Goal: Transaction & Acquisition: Purchase product/service

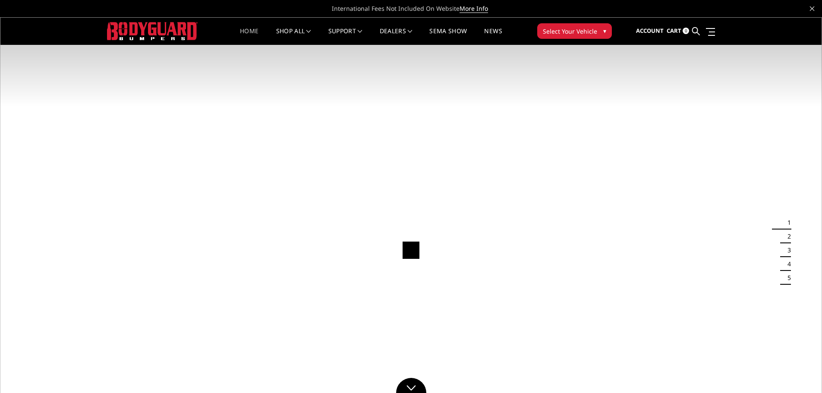
drag, startPoint x: 0, startPoint y: 0, endPoint x: 571, endPoint y: 28, distance: 571.7
click at [571, 28] on span "Select Your Vehicle" at bounding box center [570, 31] width 54 height 9
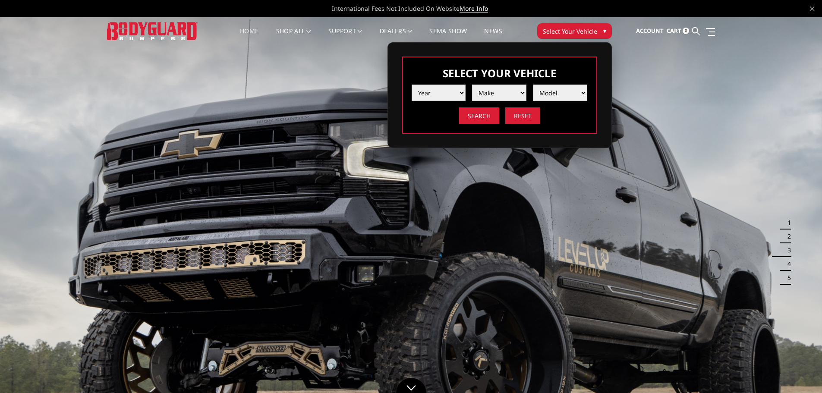
click at [454, 91] on select "Year 2025 2024 2023 2022 2021 2020 2019 2018 2017 2016 2015 2014 2013 2012 2011…" at bounding box center [439, 93] width 54 height 16
select select "yr_2025"
click at [412, 85] on select "Year 2025 2024 2023 2022 2021 2020 2019 2018 2017 2016 2015 2014 2013 2012 2011…" at bounding box center [439, 93] width 54 height 16
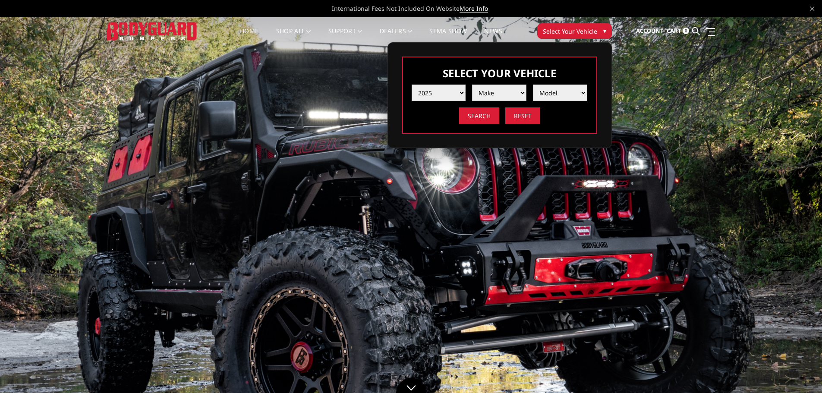
click at [498, 93] on select "Make Chevrolet Ford GMC Ram Toyota" at bounding box center [499, 93] width 54 height 16
select select "mk_ford"
click at [472, 85] on select "Make Chevrolet Ford GMC Ram Toyota" at bounding box center [499, 93] width 54 height 16
click at [564, 90] on select "Model F150 F150 Raptor F250 / F350 F450 F550" at bounding box center [560, 93] width 54 height 16
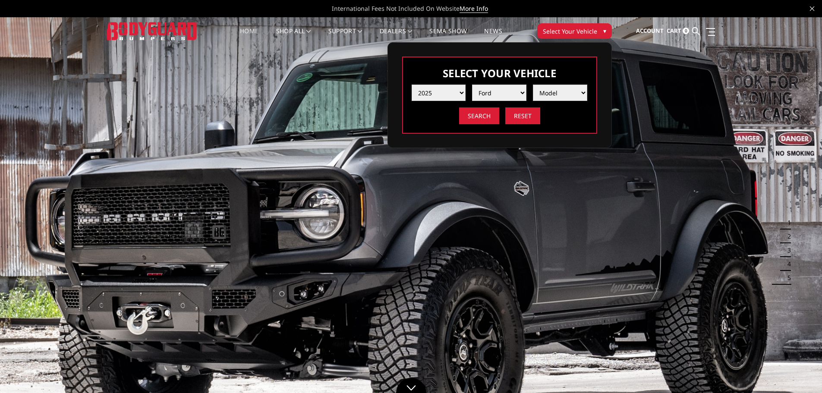
select select "md_f250-f350"
click at [533, 85] on select "Model F150 F150 Raptor F250 / F350 F450 F550" at bounding box center [560, 93] width 54 height 16
click at [474, 112] on input "Search" at bounding box center [479, 115] width 40 height 17
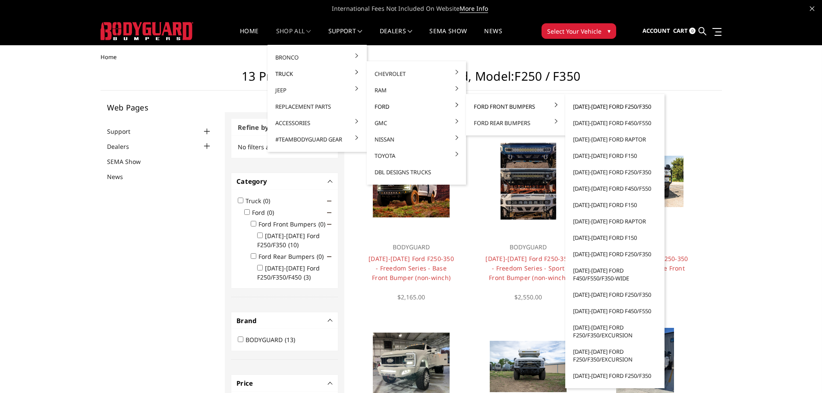
click at [583, 107] on link "[DATE]-[DATE] Ford F250/F350" at bounding box center [615, 106] width 92 height 16
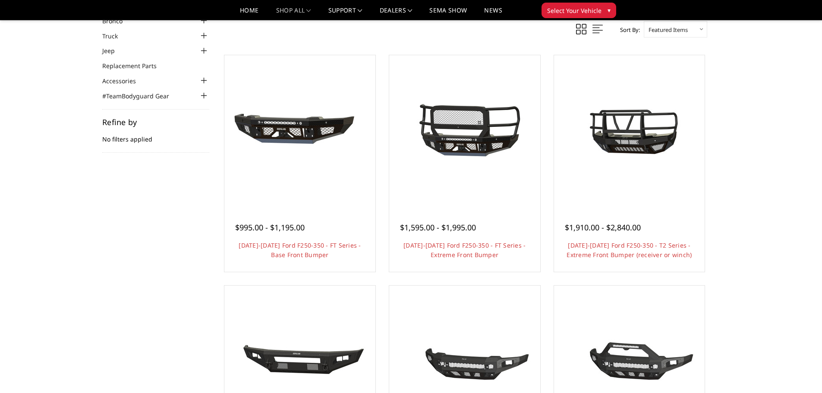
scroll to position [72, 0]
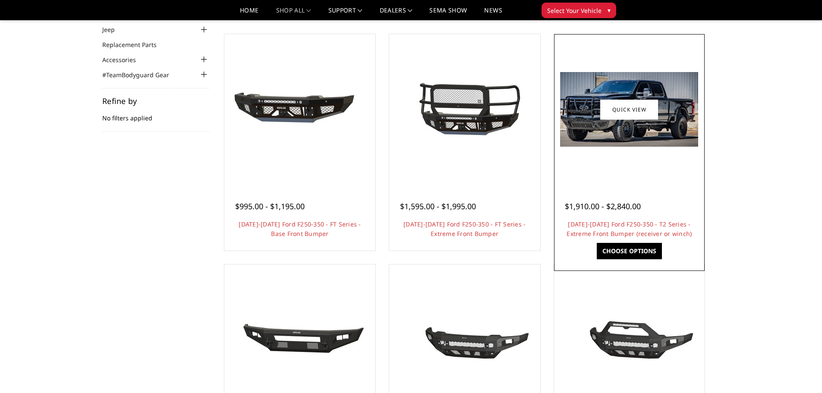
click at [645, 122] on img at bounding box center [629, 109] width 138 height 75
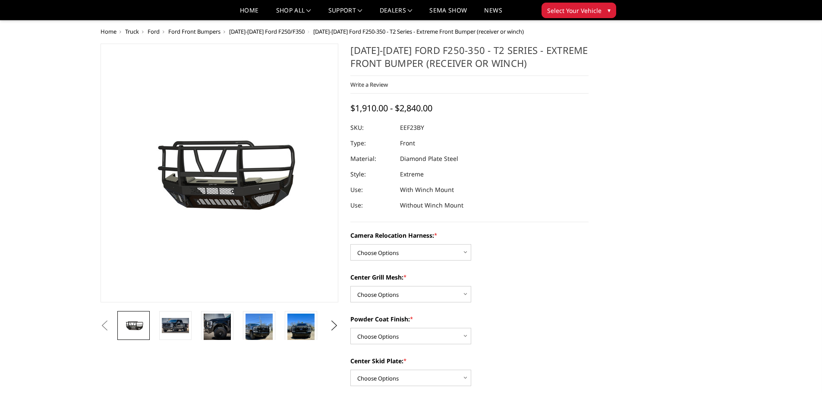
scroll to position [72, 0]
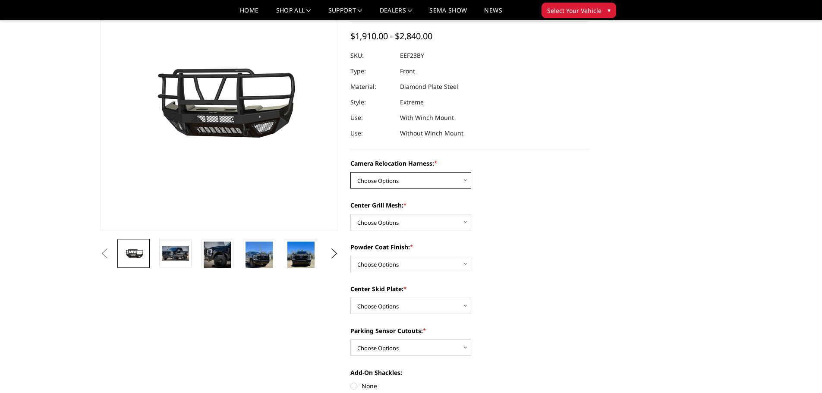
click at [409, 184] on select "Choose Options Without camera harness With camera harness" at bounding box center [410, 180] width 121 height 16
select select "3753"
click at [350, 172] on select "Choose Options Without camera harness With camera harness" at bounding box center [410, 180] width 121 height 16
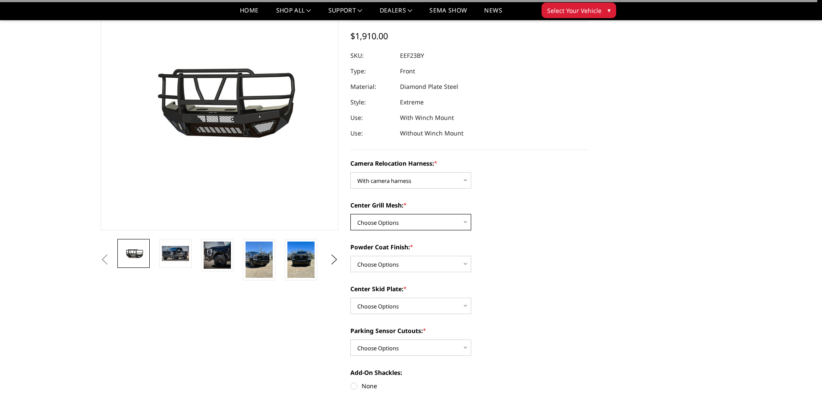
click at [409, 221] on select "Choose Options Without expanded metal With expanded metal" at bounding box center [410, 222] width 121 height 16
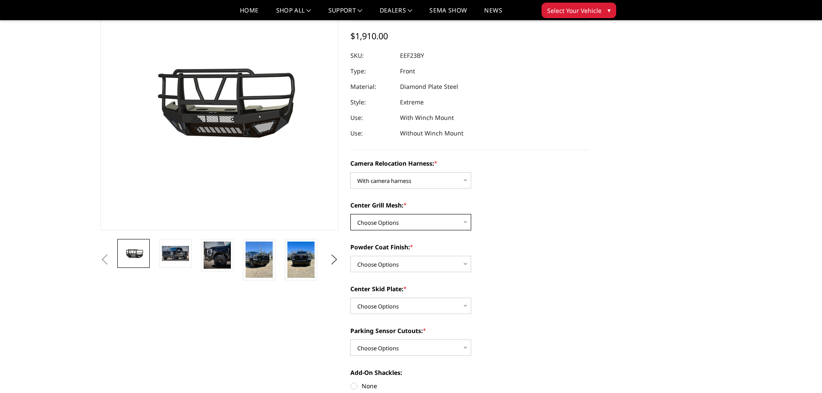
select select "3752"
click at [350, 214] on select "Choose Options Without expanded metal With expanded metal" at bounding box center [410, 222] width 121 height 16
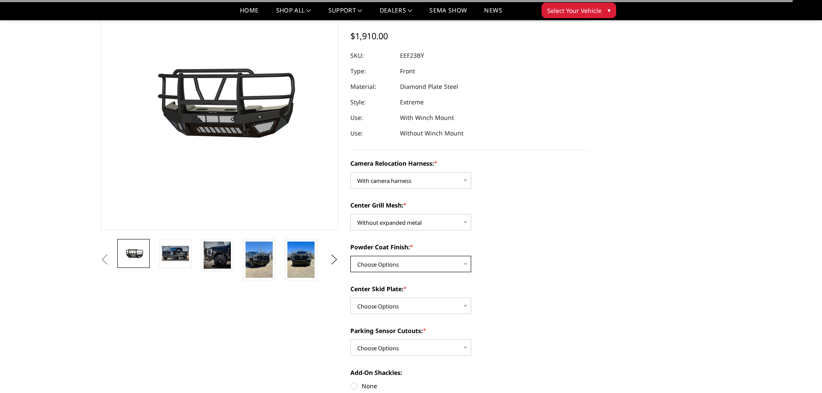
click at [411, 259] on select "Choose Options Textured Black Powder Coat Gloss Black Powder Coat Bare Metal" at bounding box center [410, 264] width 121 height 16
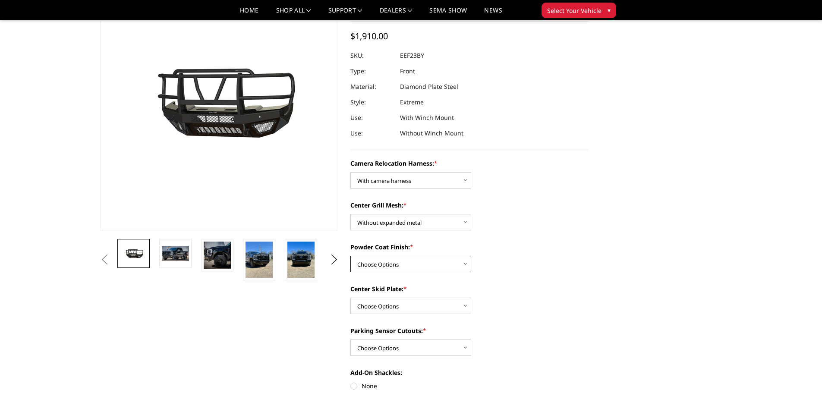
select select "3749"
click at [350, 256] on select "Choose Options Textured Black Powder Coat Gloss Black Powder Coat Bare Metal" at bounding box center [410, 264] width 121 height 16
click at [382, 304] on select "Choose Options Winch Mount Skid Plate Standard Skid Plate (included) 2" Receive…" at bounding box center [410, 306] width 121 height 16
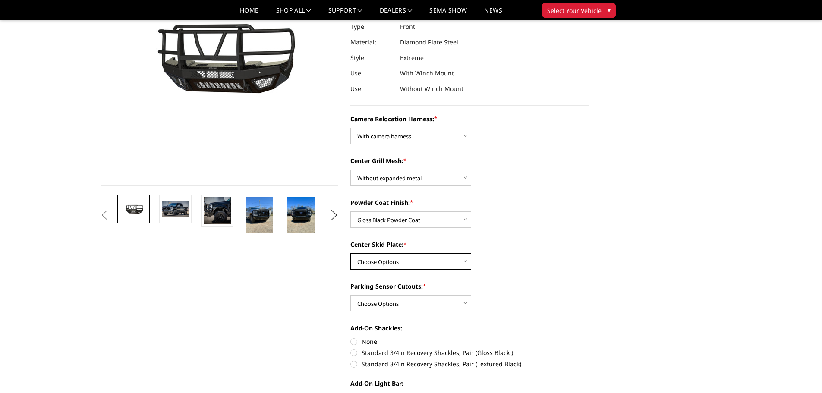
scroll to position [144, 0]
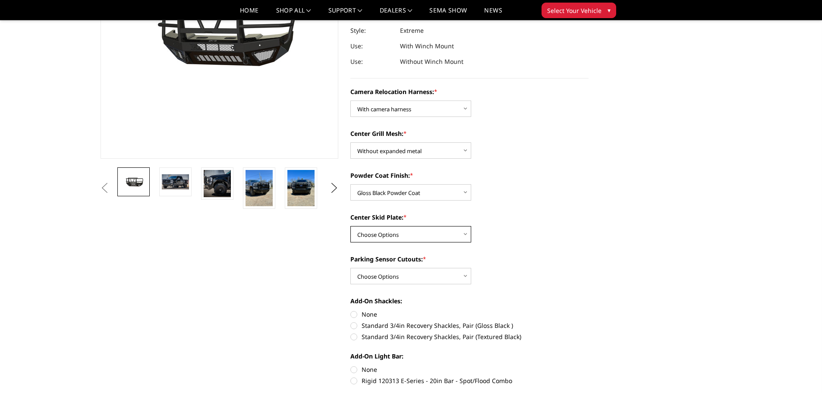
click at [417, 236] on select "Choose Options Winch Mount Skid Plate Standard Skid Plate (included) 2" Receive…" at bounding box center [410, 234] width 121 height 16
select select "3746"
click at [350, 226] on select "Choose Options Winch Mount Skid Plate Standard Skid Plate (included) 2" Receive…" at bounding box center [410, 234] width 121 height 16
click at [389, 274] on select "Choose Options Yes - With Parking Sensor Cutouts" at bounding box center [410, 276] width 121 height 16
select select "3744"
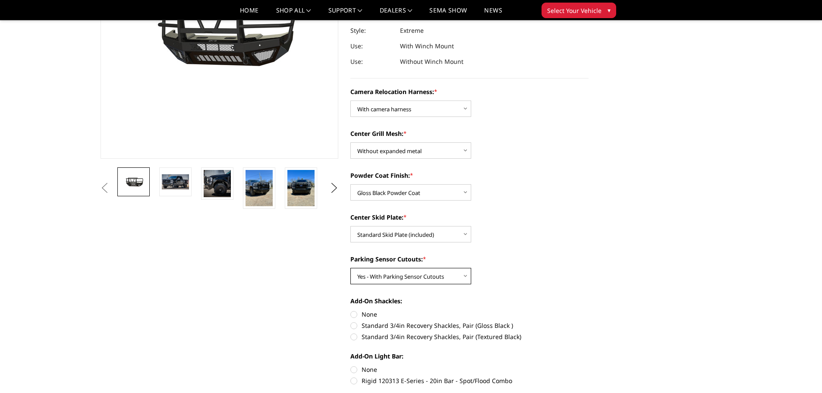
click at [350, 268] on select "Choose Options Yes - With Parking Sensor Cutouts" at bounding box center [410, 276] width 121 height 16
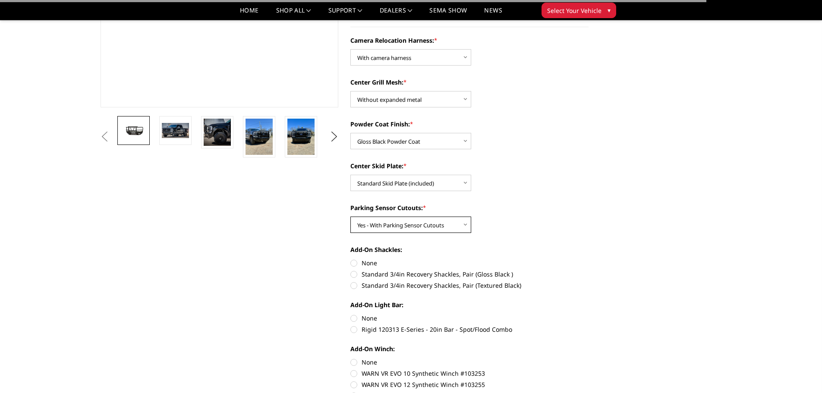
scroll to position [216, 0]
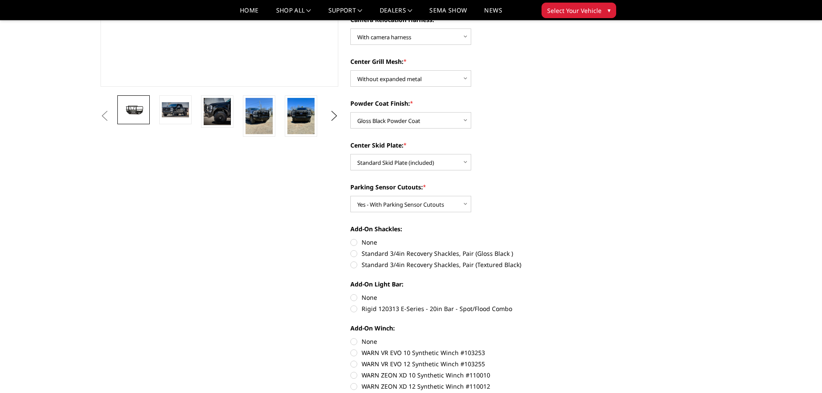
click at [355, 241] on label "None" at bounding box center [469, 242] width 238 height 9
click at [351, 238] on input "None" at bounding box center [350, 238] width 0 height 0
radio input "true"
click at [354, 296] on label "None" at bounding box center [469, 297] width 238 height 9
click at [351, 293] on input "None" at bounding box center [350, 293] width 0 height 0
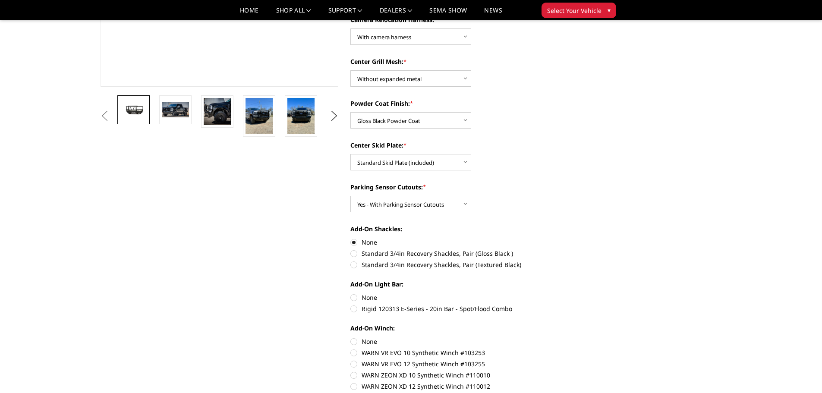
radio input "true"
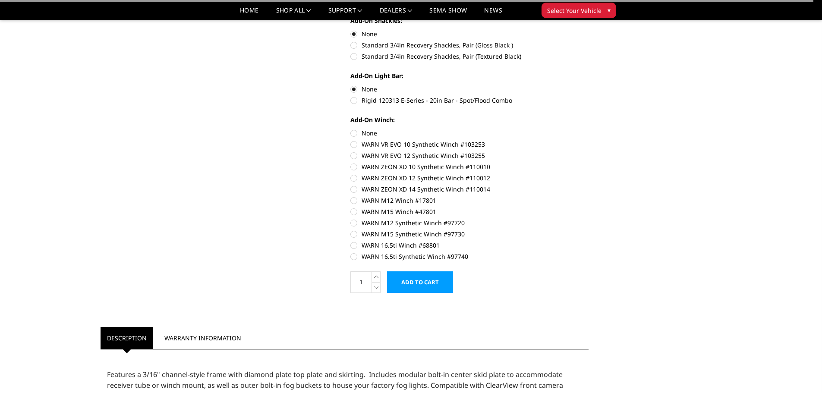
scroll to position [432, 0]
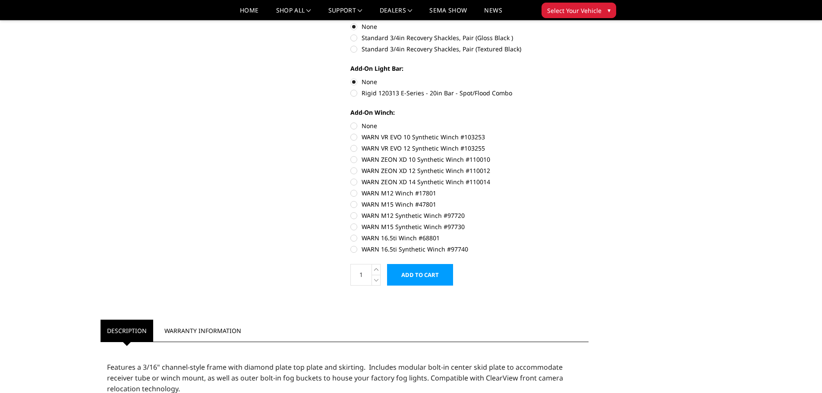
click at [353, 127] on label "None" at bounding box center [469, 125] width 238 height 9
click at [351, 122] on input "None" at bounding box center [350, 121] width 0 height 0
radio input "true"
click at [420, 275] on input "Add to Cart" at bounding box center [420, 275] width 66 height 22
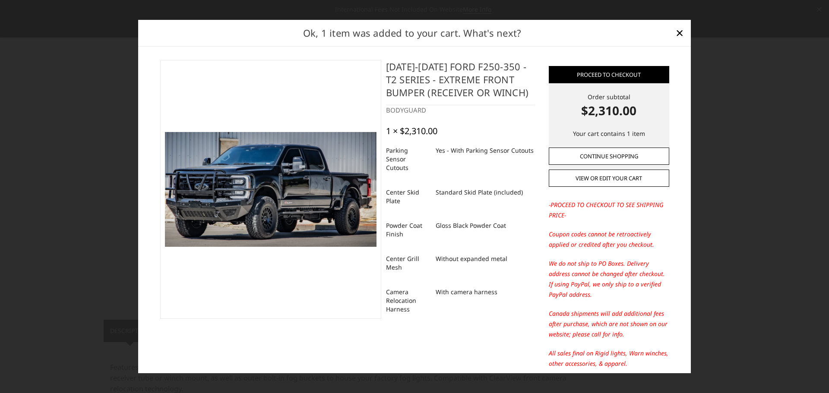
click at [607, 156] on link "Continue Shopping" at bounding box center [609, 156] width 120 height 17
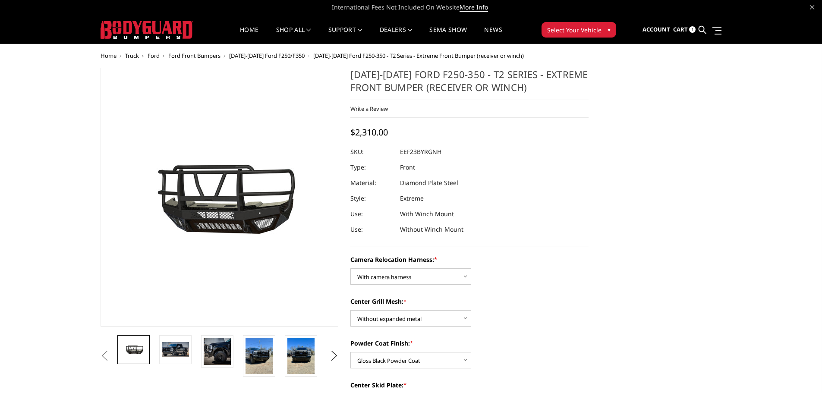
scroll to position [0, 0]
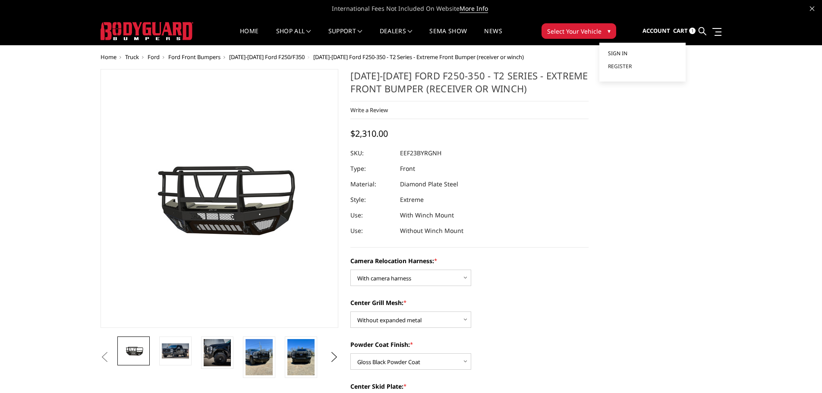
click at [618, 54] on span "Sign in" at bounding box center [617, 53] width 19 height 7
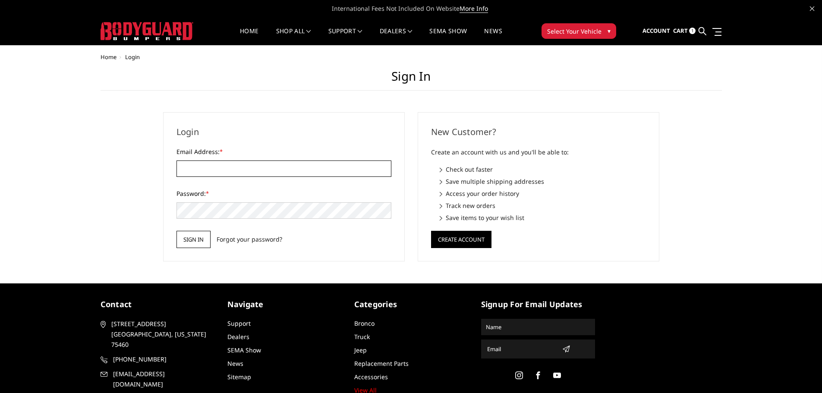
type input "[EMAIL_ADDRESS][DOMAIN_NAME]"
click at [186, 247] on input "Sign in" at bounding box center [194, 239] width 34 height 17
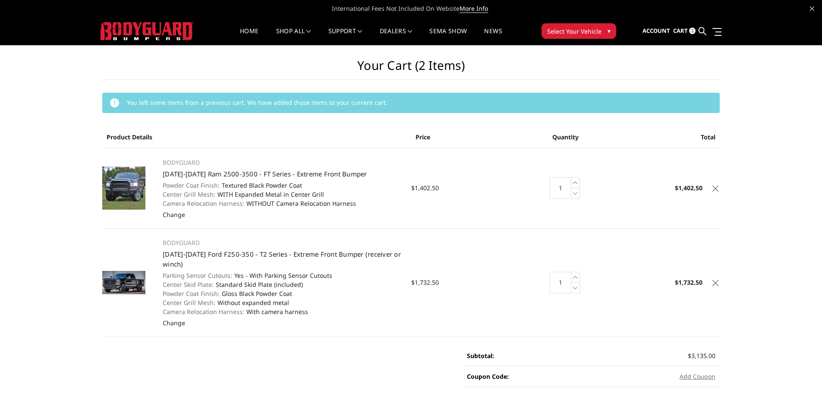
click at [716, 190] on icon at bounding box center [716, 189] width 6 height 6
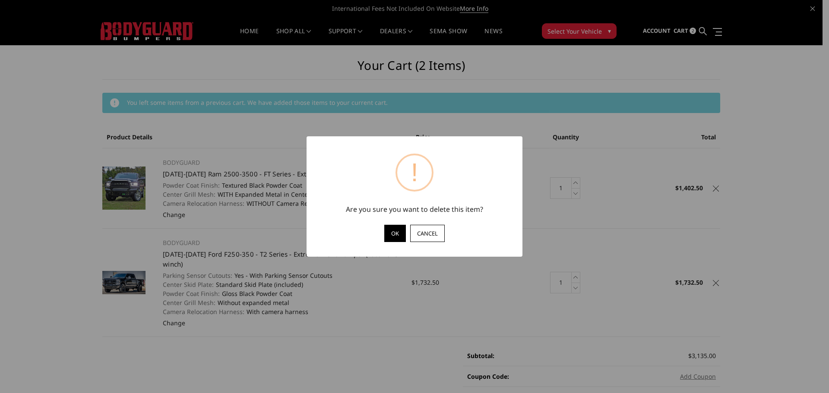
click at [393, 233] on button "OK" at bounding box center [395, 233] width 22 height 17
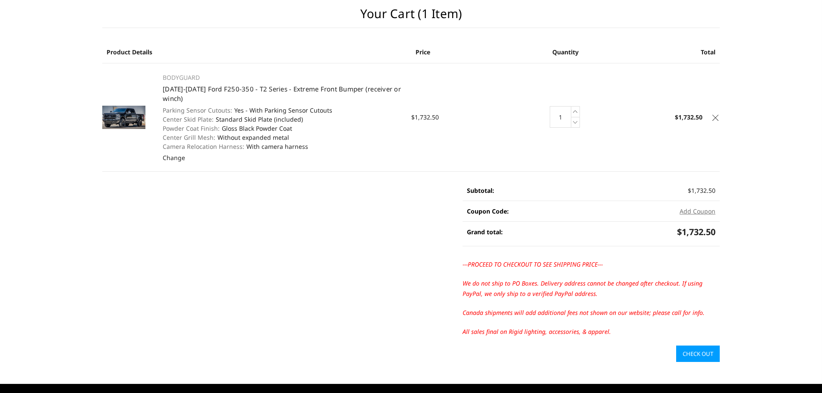
scroll to position [72, 0]
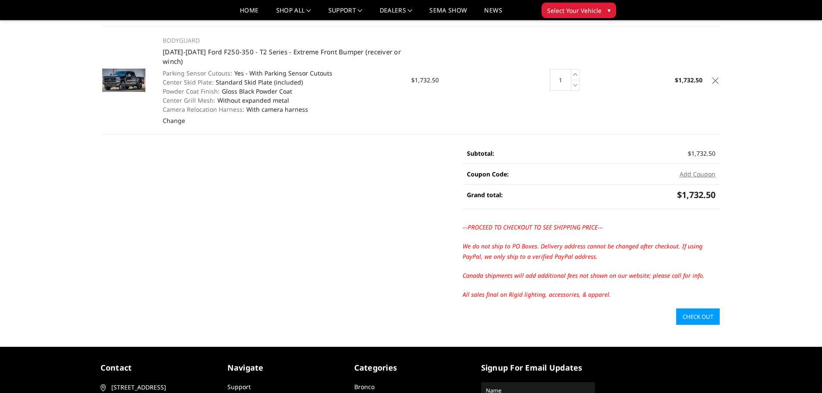
click at [693, 319] on link "Check out" at bounding box center [698, 317] width 44 height 16
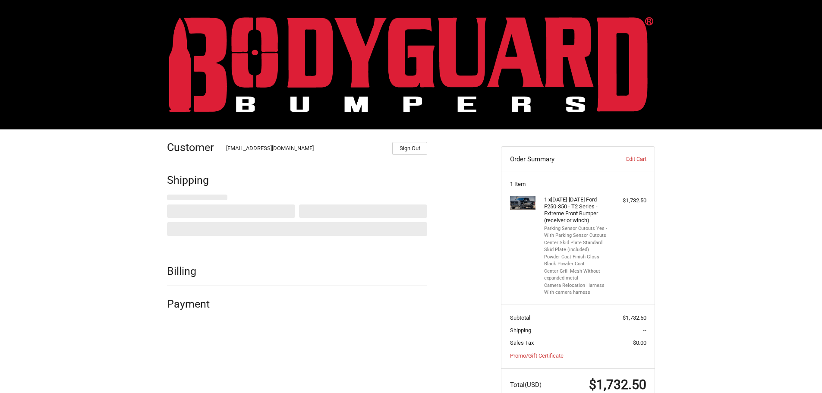
scroll to position [25, 0]
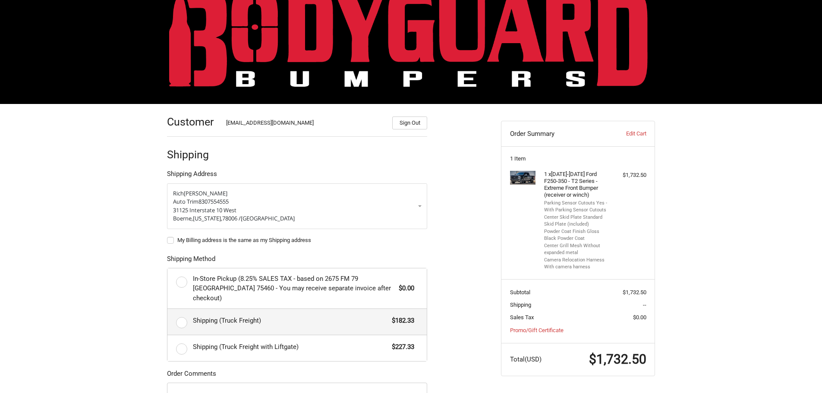
click at [181, 315] on label "Shipping (Truck Freight) $182.33" at bounding box center [296, 322] width 259 height 26
click at [168, 309] on input "Shipping (Truck Freight) $182.33" at bounding box center [167, 309] width 0 height 0
radio input "true"
click at [170, 242] on label "My Billing address is the same as my Shipping address" at bounding box center [297, 240] width 260 height 7
click at [167, 236] on input "My Billing address is the same as my Shipping address" at bounding box center [167, 236] width 0 height 0
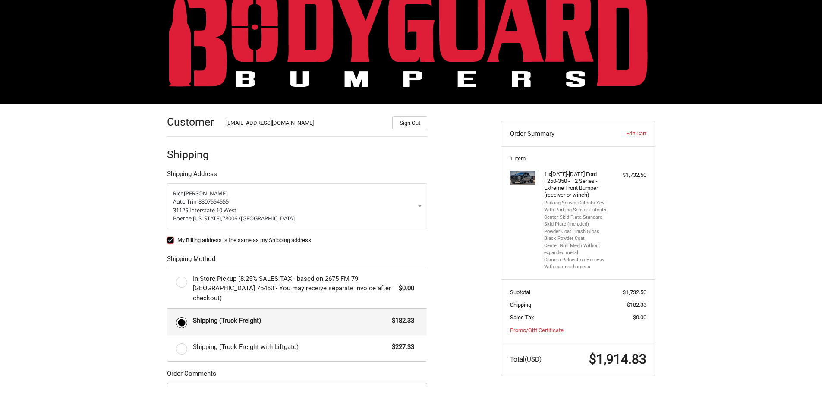
checkbox input "true"
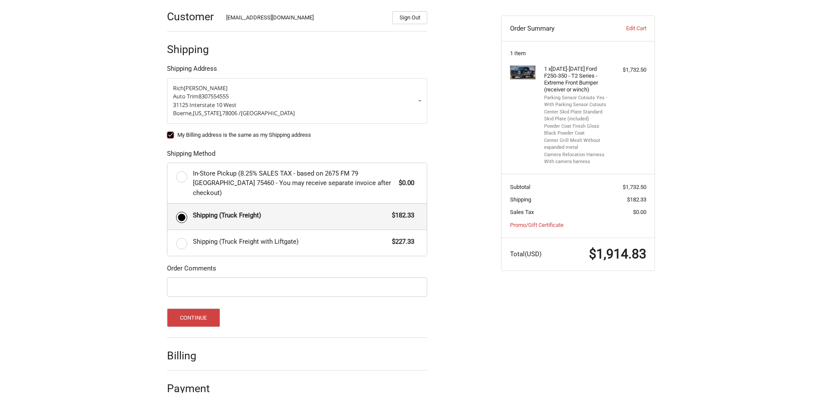
scroll to position [140, 0]
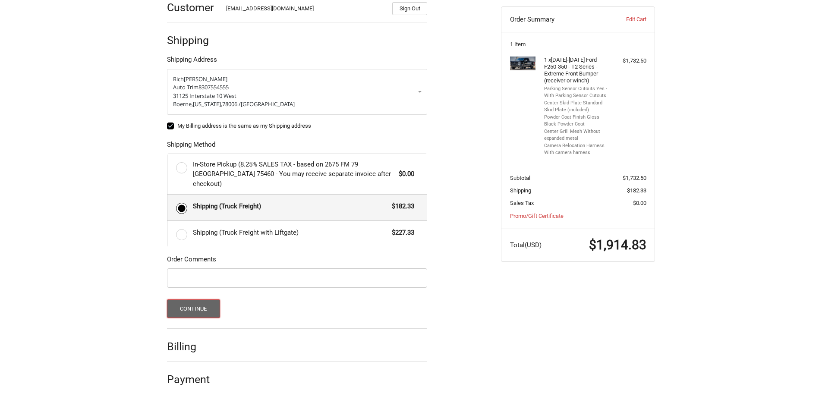
click at [196, 300] on button "Continue" at bounding box center [193, 309] width 53 height 19
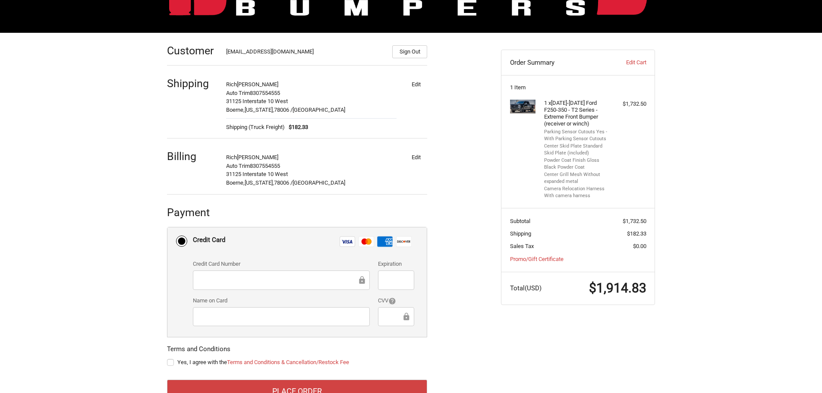
scroll to position [126, 0]
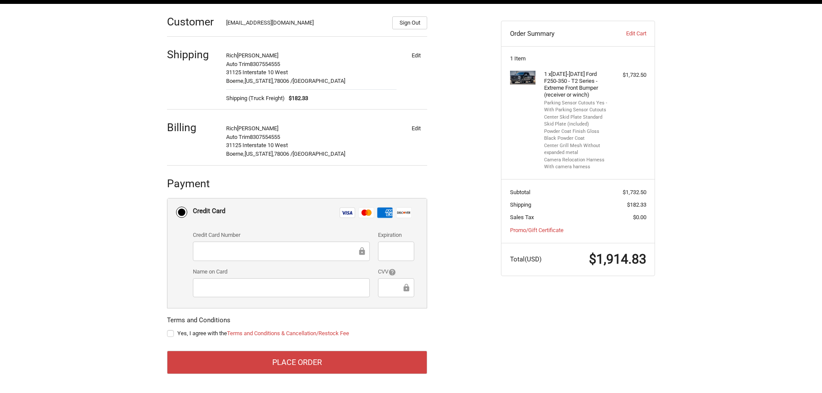
click at [270, 246] on iframe at bounding box center [278, 251] width 158 height 10
click at [172, 333] on label "Yes, I agree with the Terms and Conditions & Cancellation/Restock Fee" at bounding box center [297, 333] width 260 height 7
click at [167, 330] on input "Yes, I agree with the Terms and Conditions & Cancellation/Restock Fee" at bounding box center [167, 329] width 0 height 0
checkbox input "true"
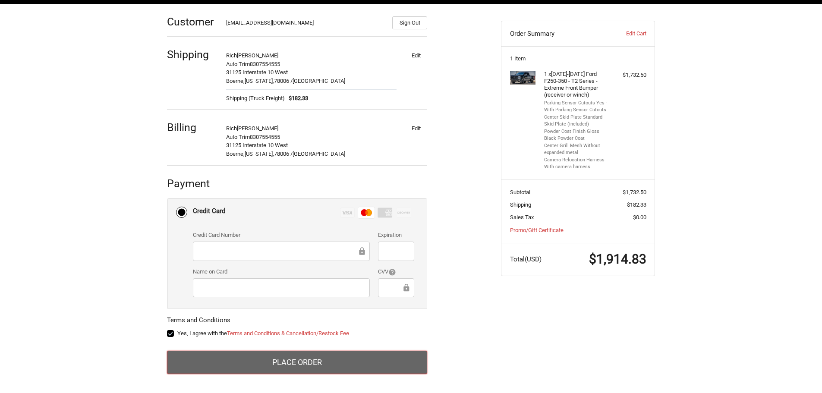
click at [299, 356] on button "Place Order" at bounding box center [297, 362] width 260 height 23
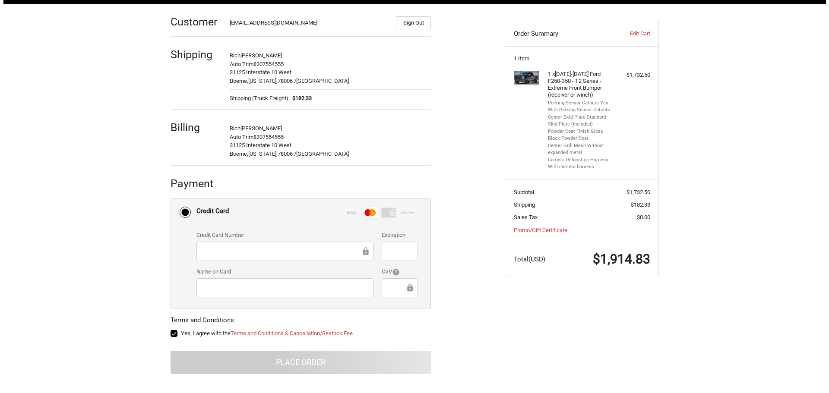
scroll to position [0, 0]
